Goal: Complete application form

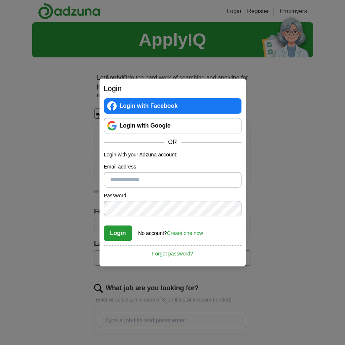
click at [155, 123] on link "Login with Google" at bounding box center [172, 125] width 137 height 15
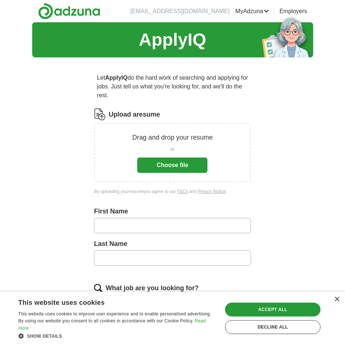
click at [190, 167] on button "Choose file" at bounding box center [172, 165] width 70 height 15
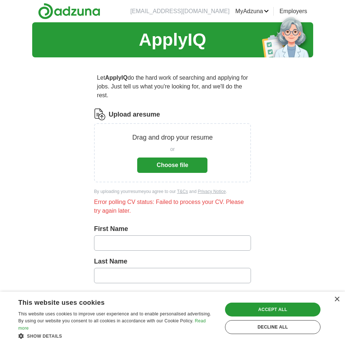
click at [202, 162] on button "Choose file" at bounding box center [172, 165] width 70 height 15
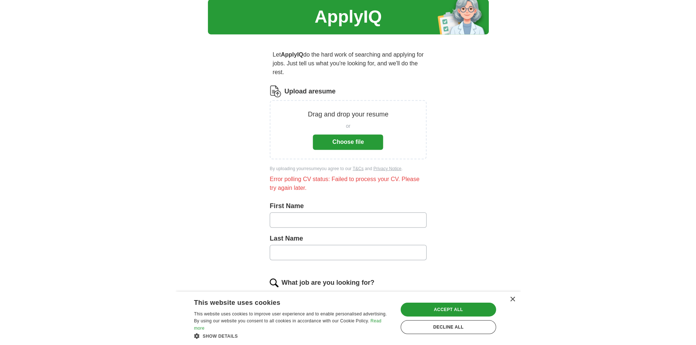
scroll to position [23, 0]
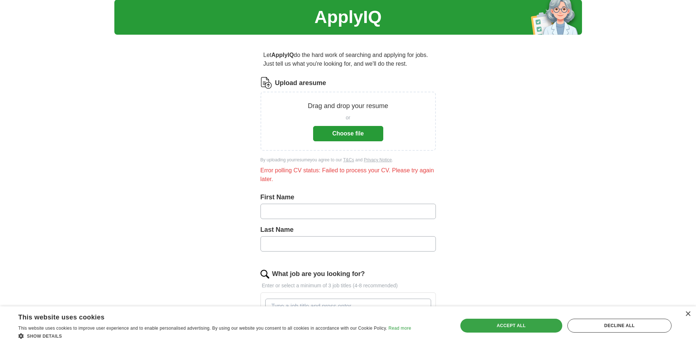
click at [344, 327] on div "Accept all" at bounding box center [512, 326] width 102 height 14
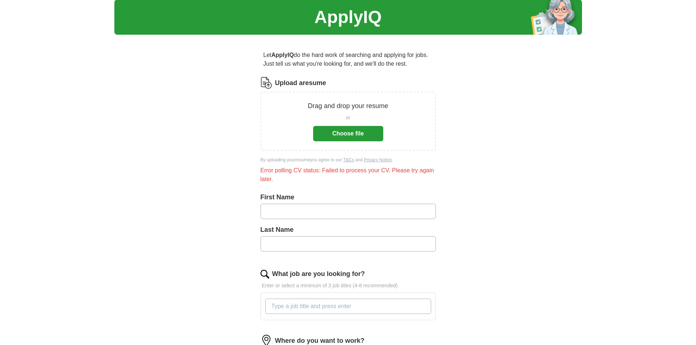
click at [344, 130] on button "Choose file" at bounding box center [348, 133] width 70 height 15
click at [344, 221] on div "First Name" at bounding box center [348, 209] width 175 height 33
click at [337, 217] on input "text" at bounding box center [348, 211] width 175 height 15
type input "******"
type input "**********"
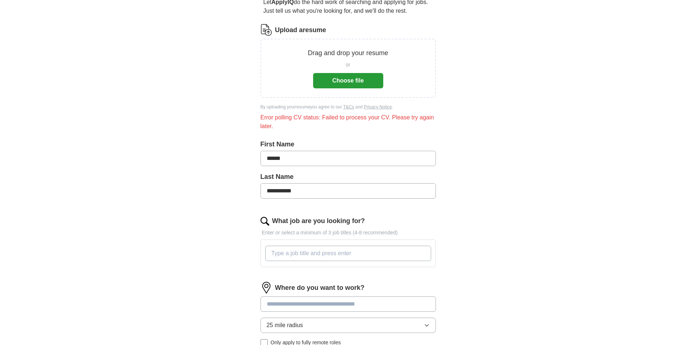
scroll to position [75, 0]
click at [344, 83] on button "Choose file" at bounding box center [348, 80] width 70 height 15
click at [344, 250] on input "What job are you looking for?" at bounding box center [348, 253] width 166 height 15
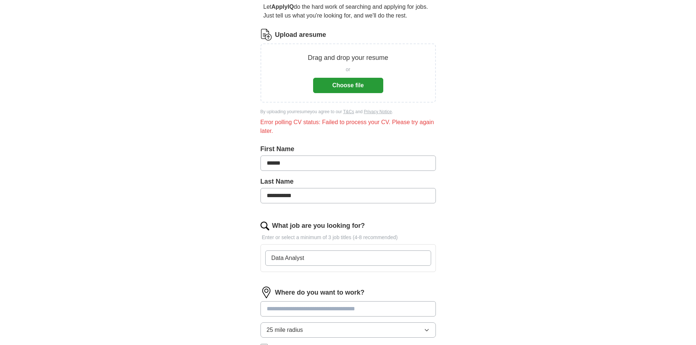
scroll to position [230, 0]
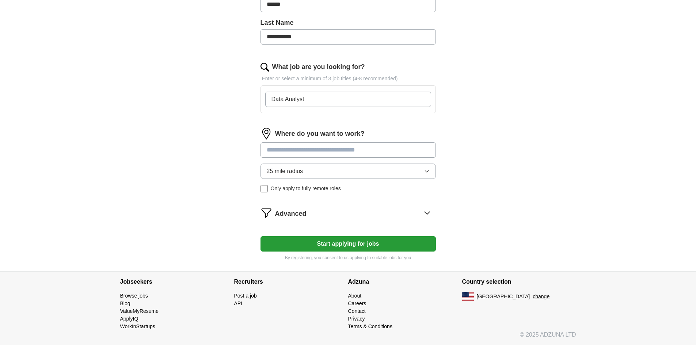
type input "Data Analyst"
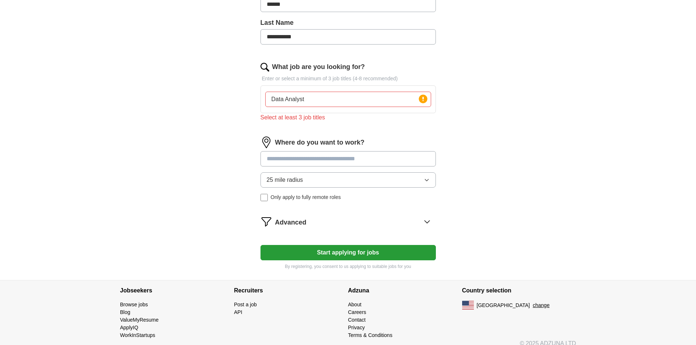
click at [344, 145] on div "Where do you want to work? 25 mile radius Only apply to fully remote roles" at bounding box center [348, 172] width 175 height 71
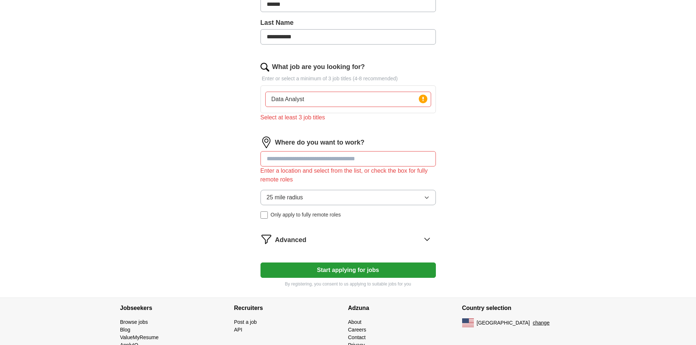
click at [344, 105] on input "Data Analyst" at bounding box center [348, 99] width 166 height 15
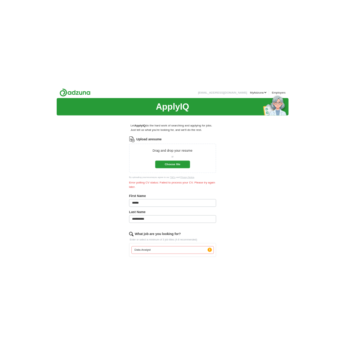
scroll to position [0, 0]
